Goal: Obtain resource: Download file/media

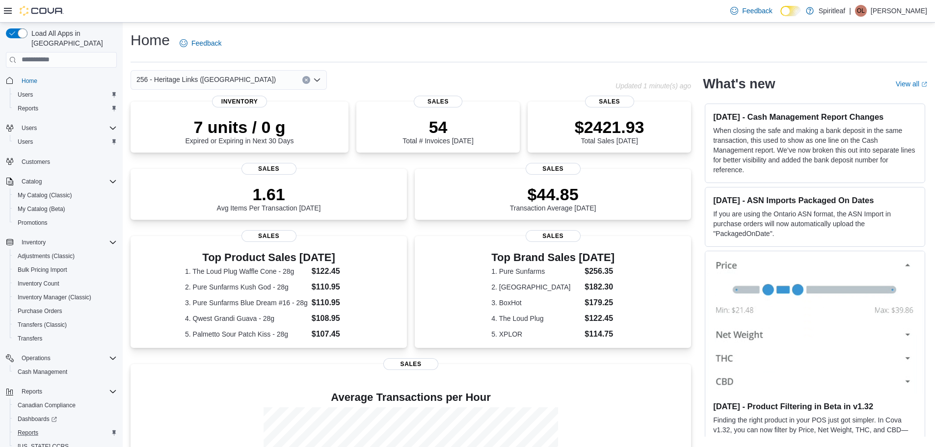
click at [103, 427] on div "Reports" at bounding box center [65, 433] width 103 height 12
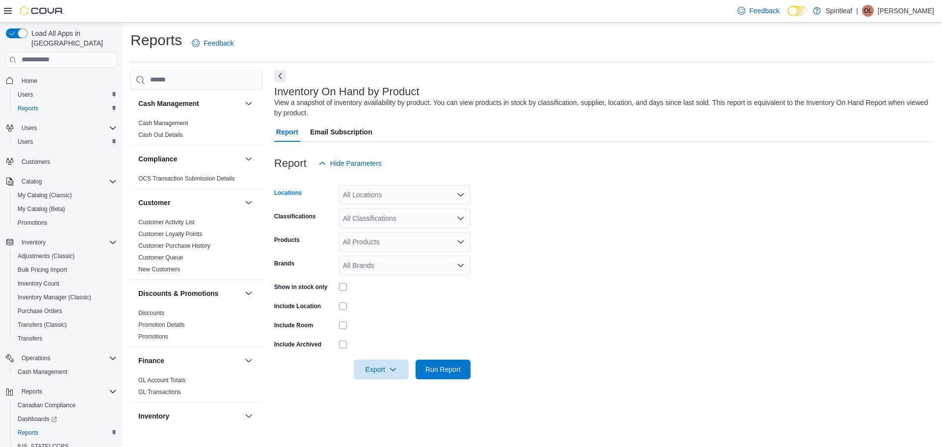
click at [392, 196] on div "All Locations" at bounding box center [404, 195] width 131 height 20
type input "***"
click at [373, 211] on span "Choose from the following options" at bounding box center [370, 212] width 10 height 10
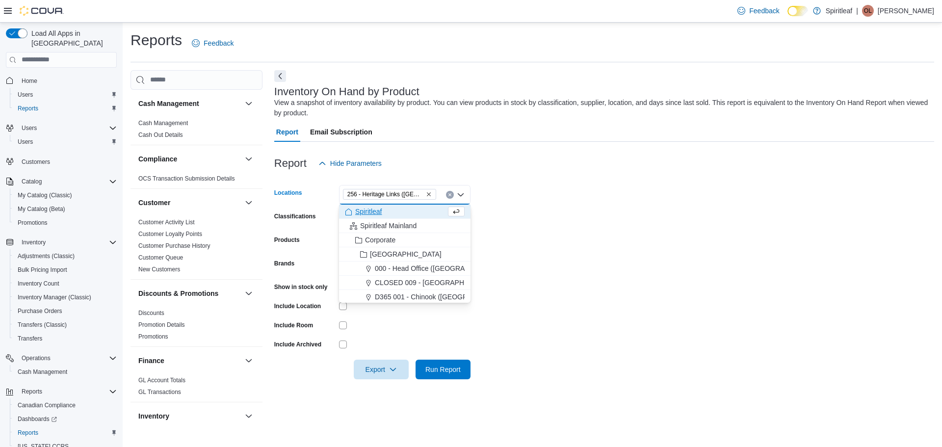
click at [578, 186] on form "Locations 256 - Heritage Links ([GEOGRAPHIC_DATA]) Combo box. Selected. 256 - H…" at bounding box center [604, 276] width 660 height 206
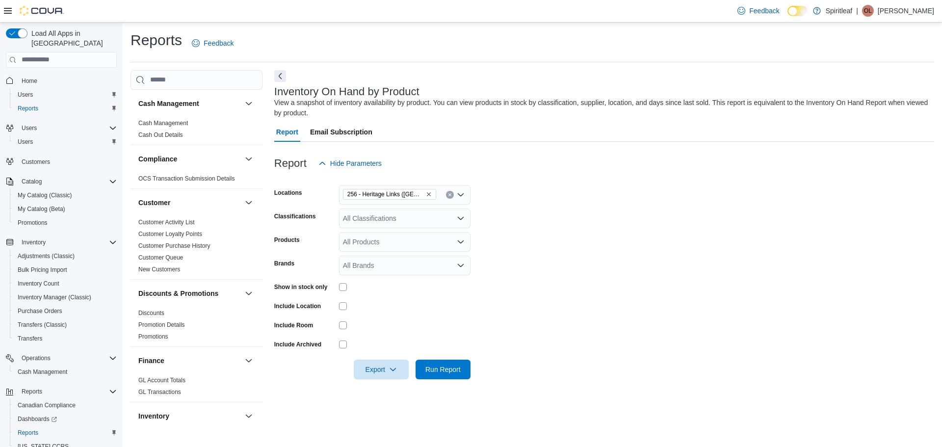
click at [382, 219] on div "All Classifications" at bounding box center [404, 219] width 131 height 20
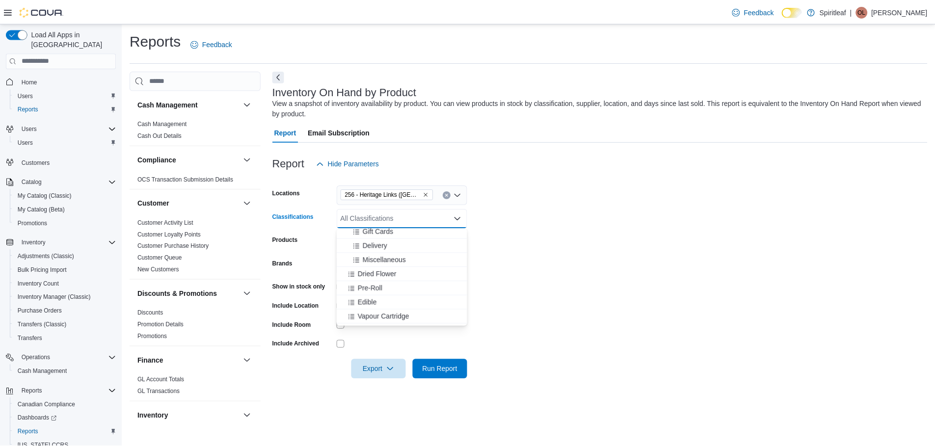
scroll to position [147, 0]
click at [383, 270] on span "Dried Flower" at bounding box center [379, 273] width 39 height 10
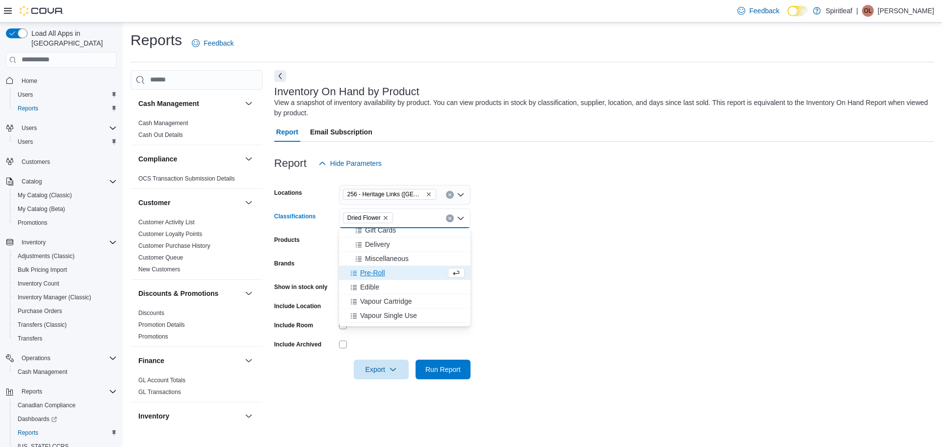
click at [383, 270] on span "Pre-Roll" at bounding box center [372, 273] width 25 height 10
click at [383, 270] on div "Edible" at bounding box center [395, 273] width 101 height 10
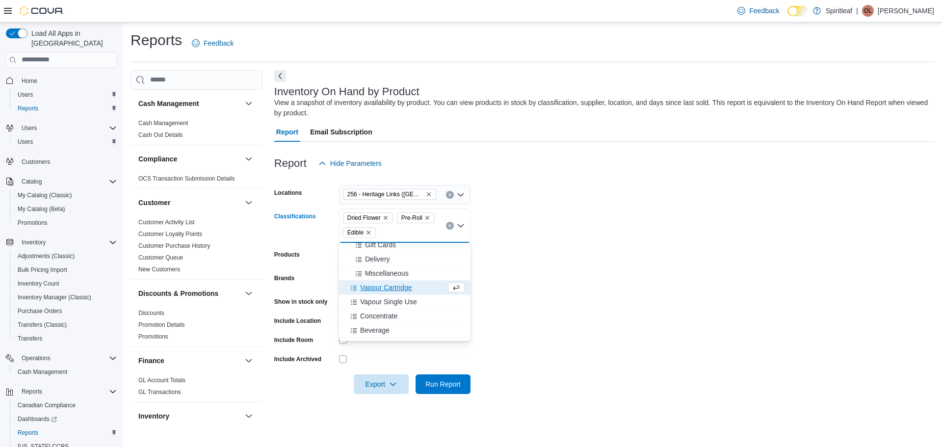
click at [401, 285] on span "Vapour Cartridge" at bounding box center [386, 288] width 52 height 10
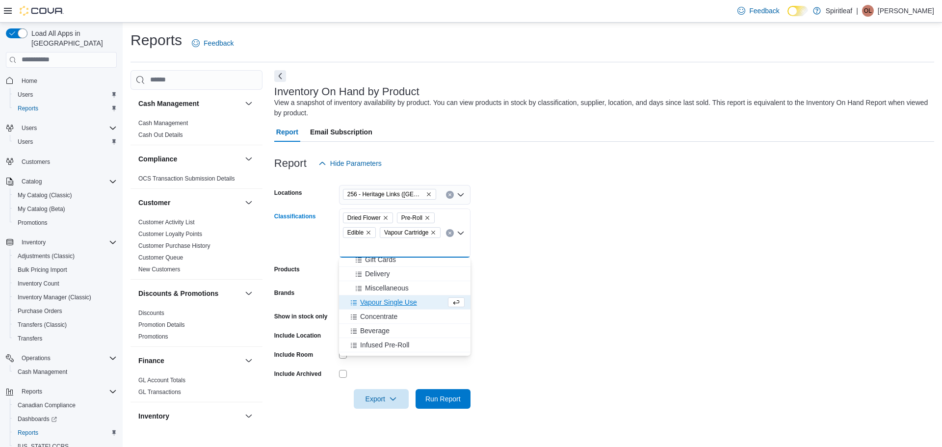
click at [406, 301] on span "Vapour Single Use" at bounding box center [388, 302] width 57 height 10
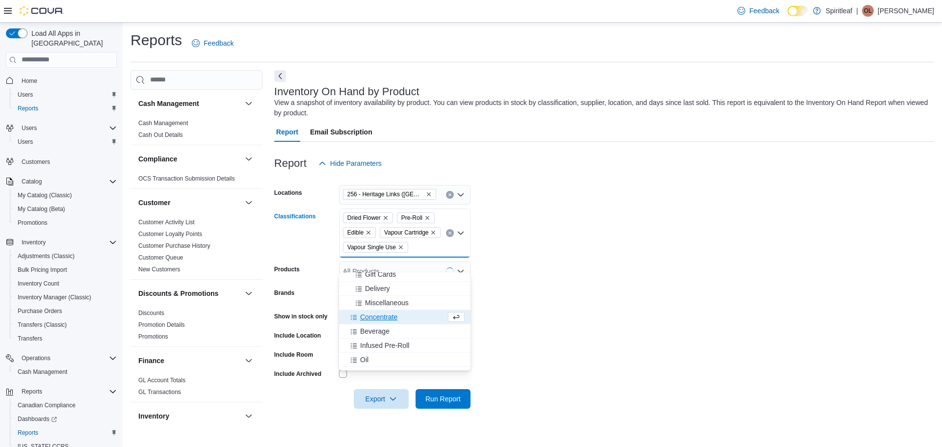
click at [405, 321] on div "Concentrate" at bounding box center [395, 317] width 101 height 10
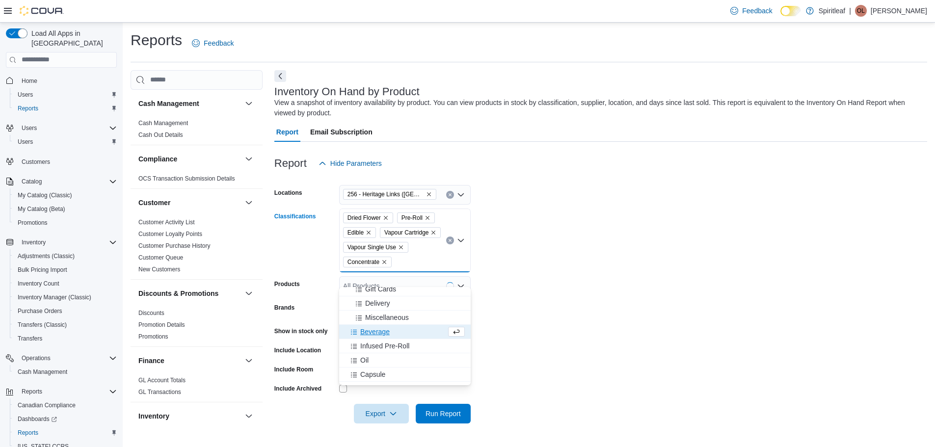
click at [402, 334] on div "Beverage" at bounding box center [395, 332] width 101 height 10
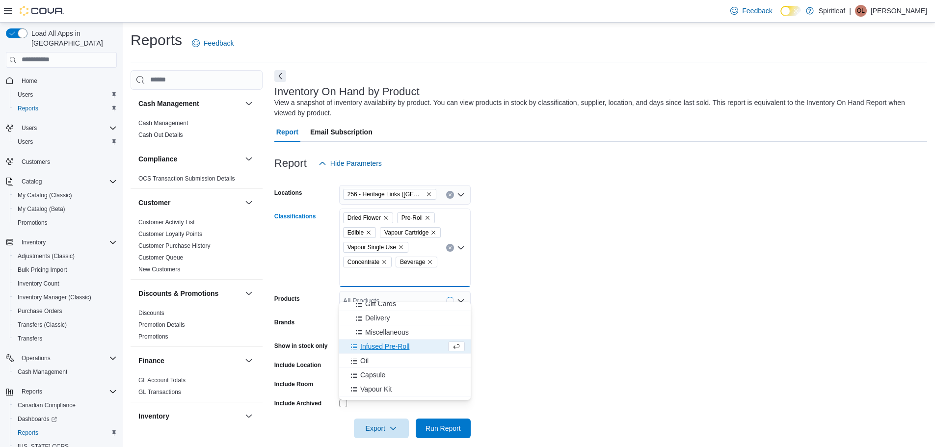
click at [404, 347] on span "Infused Pre-Roll" at bounding box center [384, 347] width 49 height 10
click at [404, 348] on div "Oil" at bounding box center [395, 347] width 101 height 10
click at [404, 349] on div "Capsule" at bounding box center [395, 347] width 101 height 10
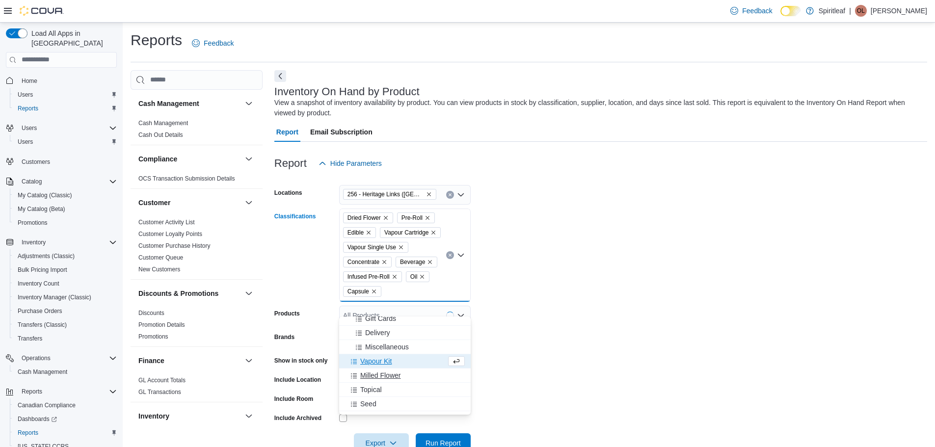
click at [404, 378] on div "Milled Flower" at bounding box center [405, 375] width 120 height 10
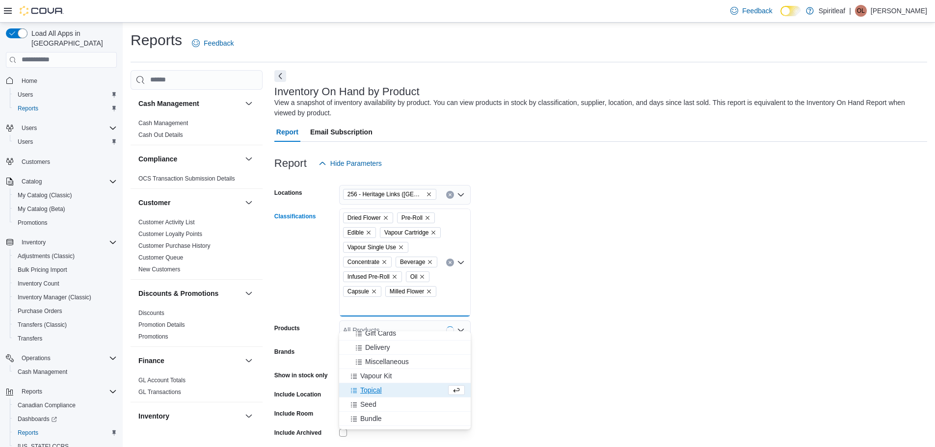
click at [404, 390] on div "Topical" at bounding box center [395, 390] width 101 height 10
click at [401, 381] on div "Seed" at bounding box center [395, 378] width 101 height 10
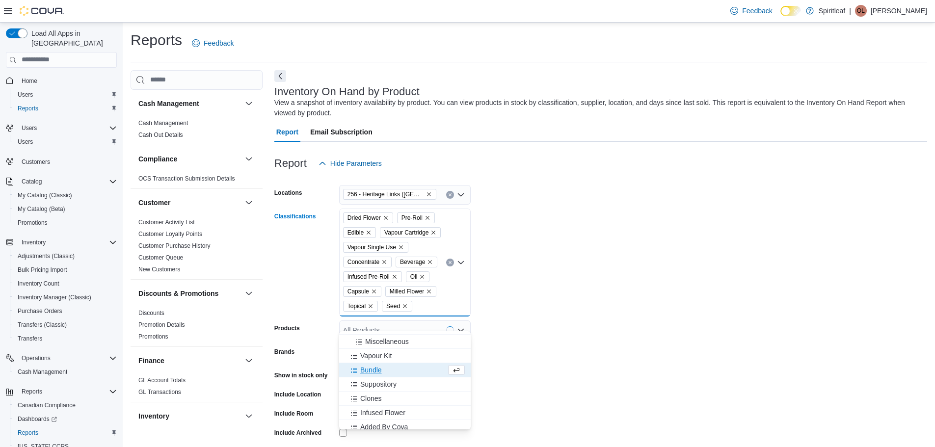
scroll to position [172, 0]
click at [402, 408] on span "Infused Flower" at bounding box center [382, 408] width 45 height 10
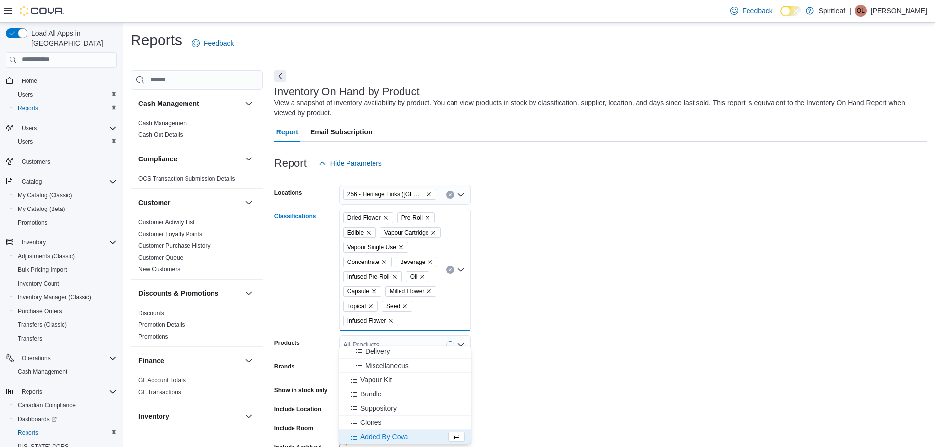
click at [538, 379] on form "Locations 256 - Heritage Links ([GEOGRAPHIC_DATA]) Classifications Dried Flower…" at bounding box center [600, 327] width 653 height 309
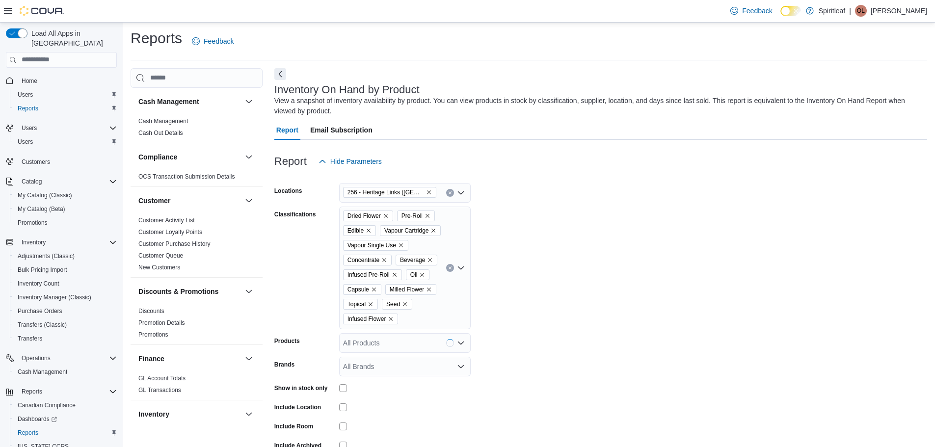
scroll to position [70, 0]
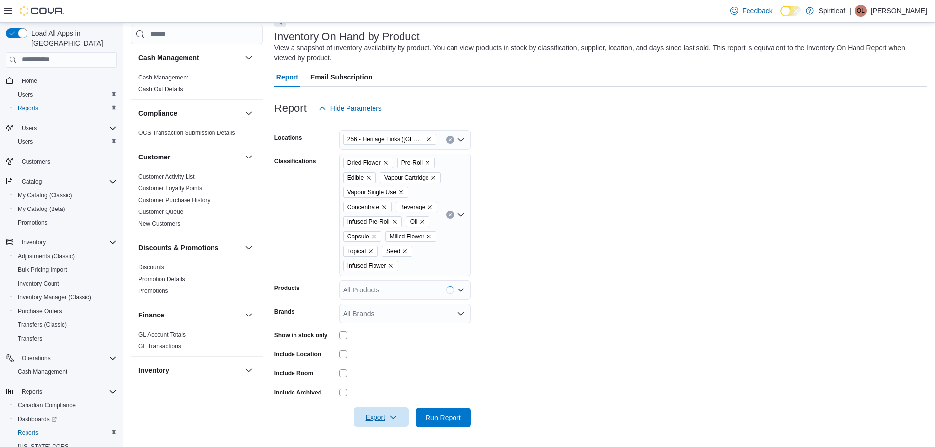
click at [402, 419] on span "Export" at bounding box center [381, 417] width 43 height 20
click at [394, 369] on span "Export to Excel" at bounding box center [383, 373] width 44 height 8
click at [592, 157] on form "Locations 256 - Heritage Links ([GEOGRAPHIC_DATA]) Classifications Dried Flower…" at bounding box center [600, 272] width 653 height 309
